Goal: Browse casually

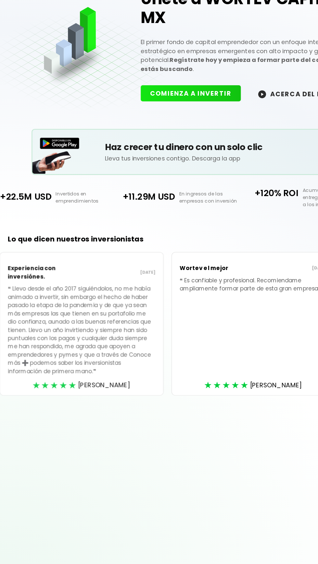
click at [73, 339] on p "❝ [PERSON_NAME] desde el año 2017 siguiéndolos, no me había animado a invertir,…" at bounding box center [79, 333] width 121 height 85
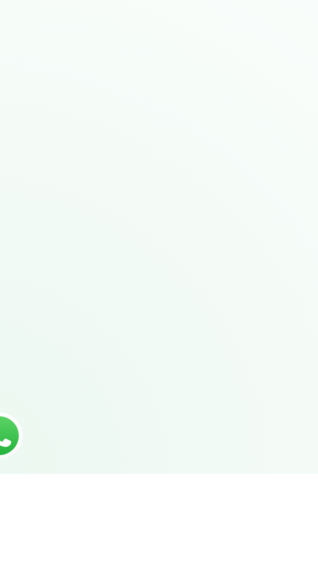
click at [45, 375] on p "❝ [PERSON_NAME] desde el año 2017 siguiéndolos, no me había animado a invertir,…" at bounding box center [79, 333] width 121 height 85
